Goal: Find specific page/section: Find specific page/section

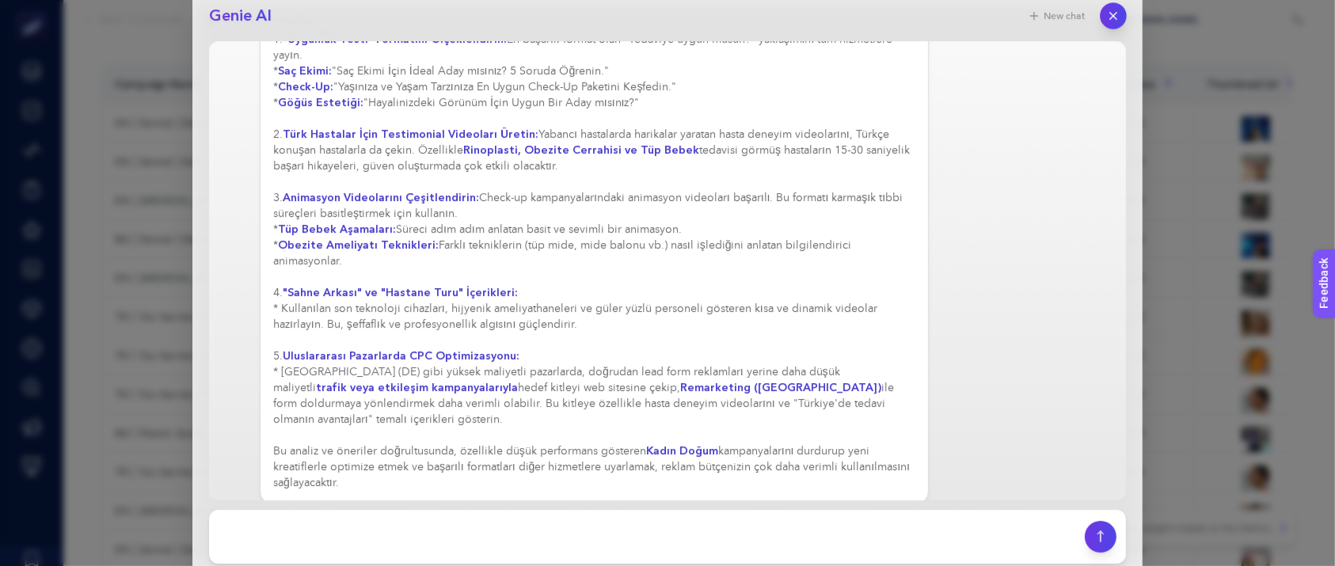
click at [1107, 20] on icon "button" at bounding box center [1113, 15] width 13 height 13
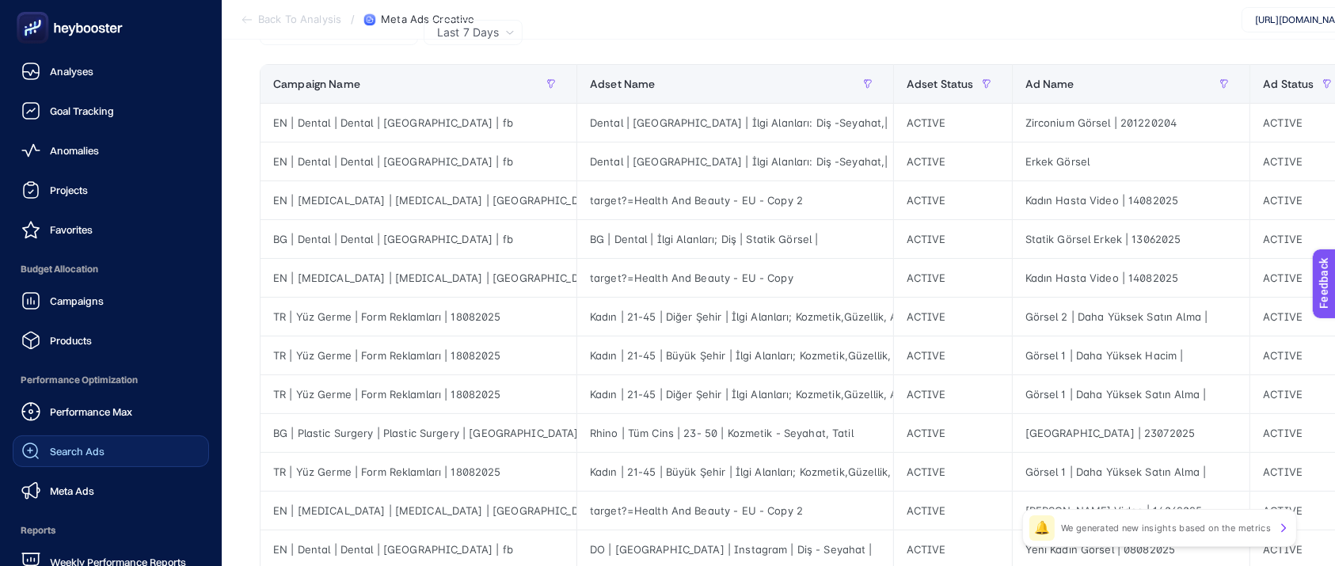
click at [84, 439] on link "Search Ads" at bounding box center [111, 451] width 196 height 32
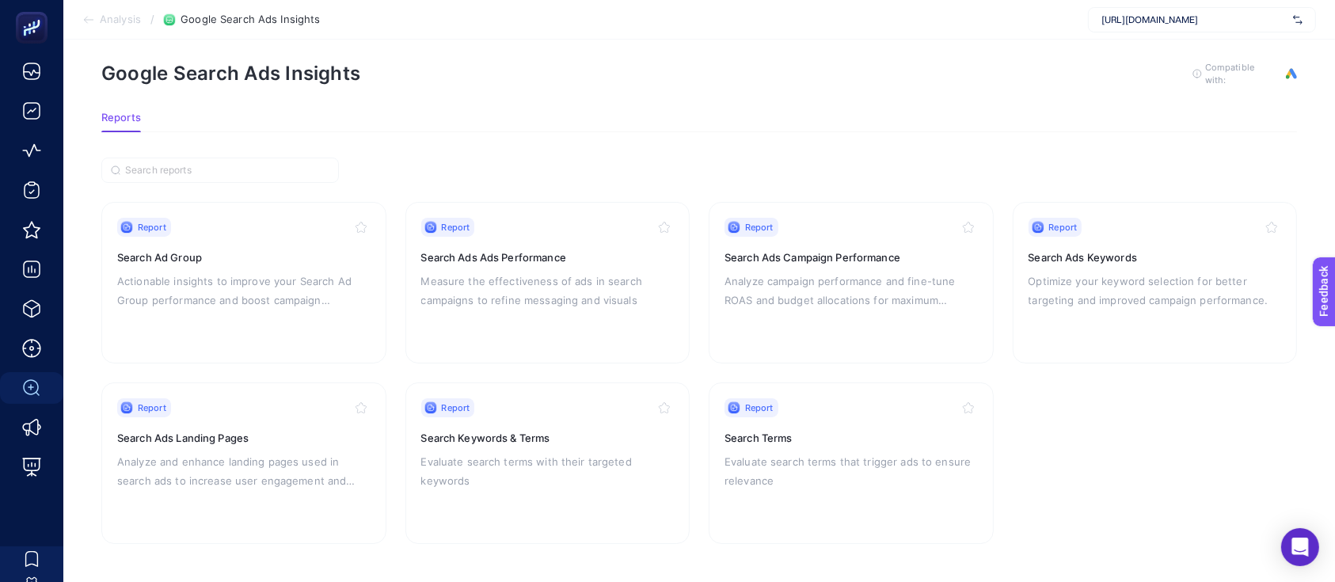
scroll to position [30, 0]
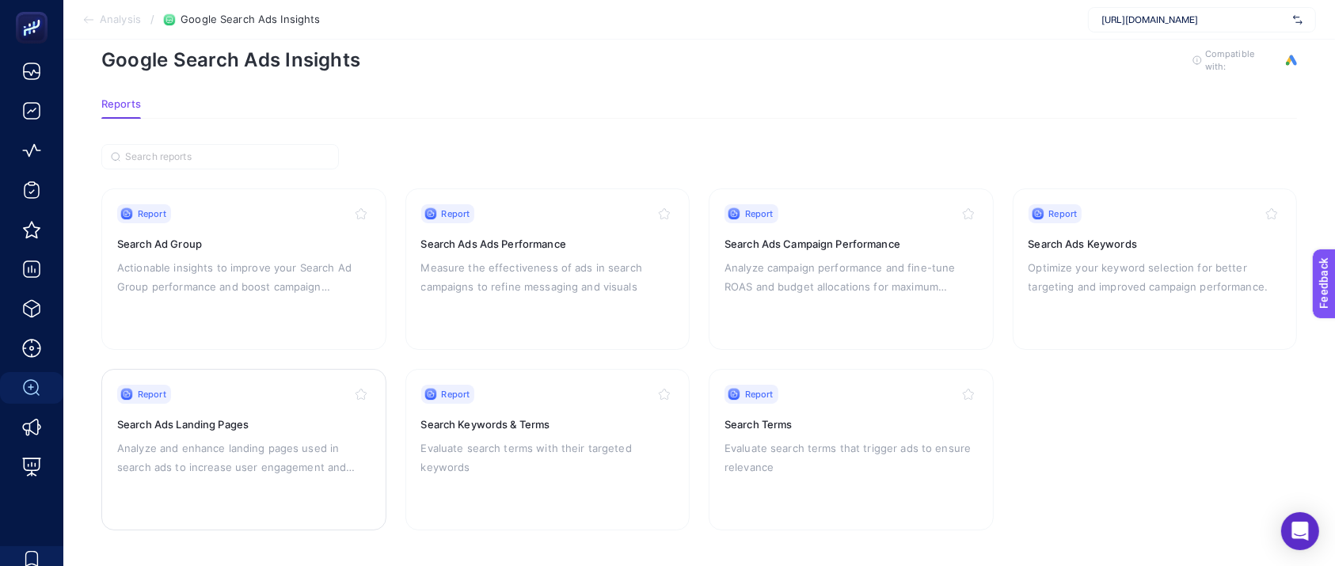
click at [228, 423] on h3 "Search Ads Landing Pages" at bounding box center [243, 424] width 253 height 16
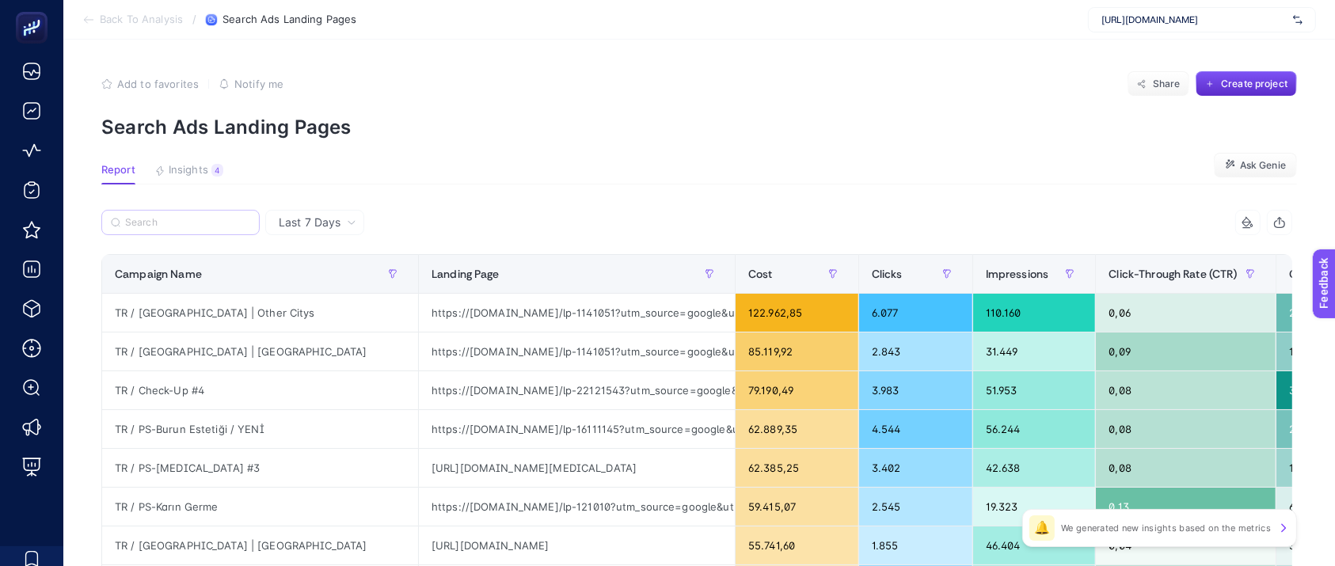
click at [184, 213] on label at bounding box center [180, 222] width 158 height 25
click at [184, 217] on input "Search" at bounding box center [187, 223] width 125 height 12
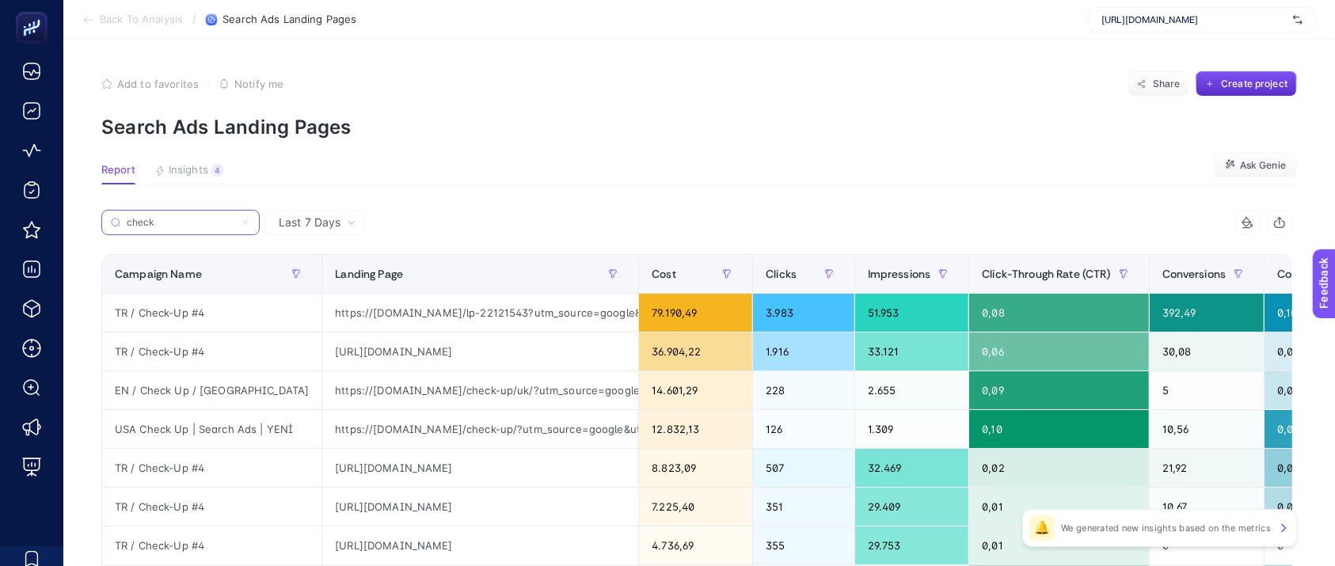
type input "check"
